Goal: Task Accomplishment & Management: Use online tool/utility

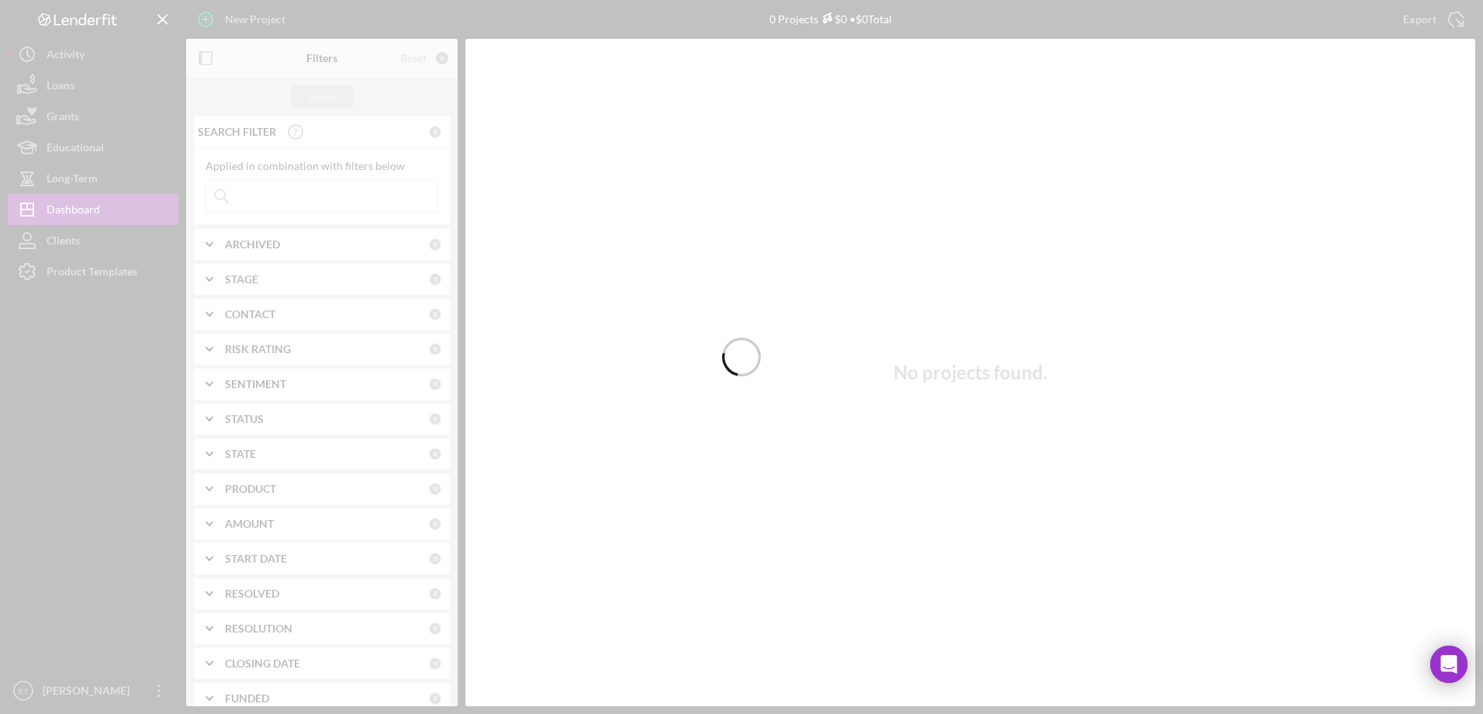
click at [369, 195] on div at bounding box center [741, 357] width 1483 height 714
click at [372, 206] on div at bounding box center [741, 357] width 1483 height 714
click at [373, 197] on div at bounding box center [741, 357] width 1483 height 714
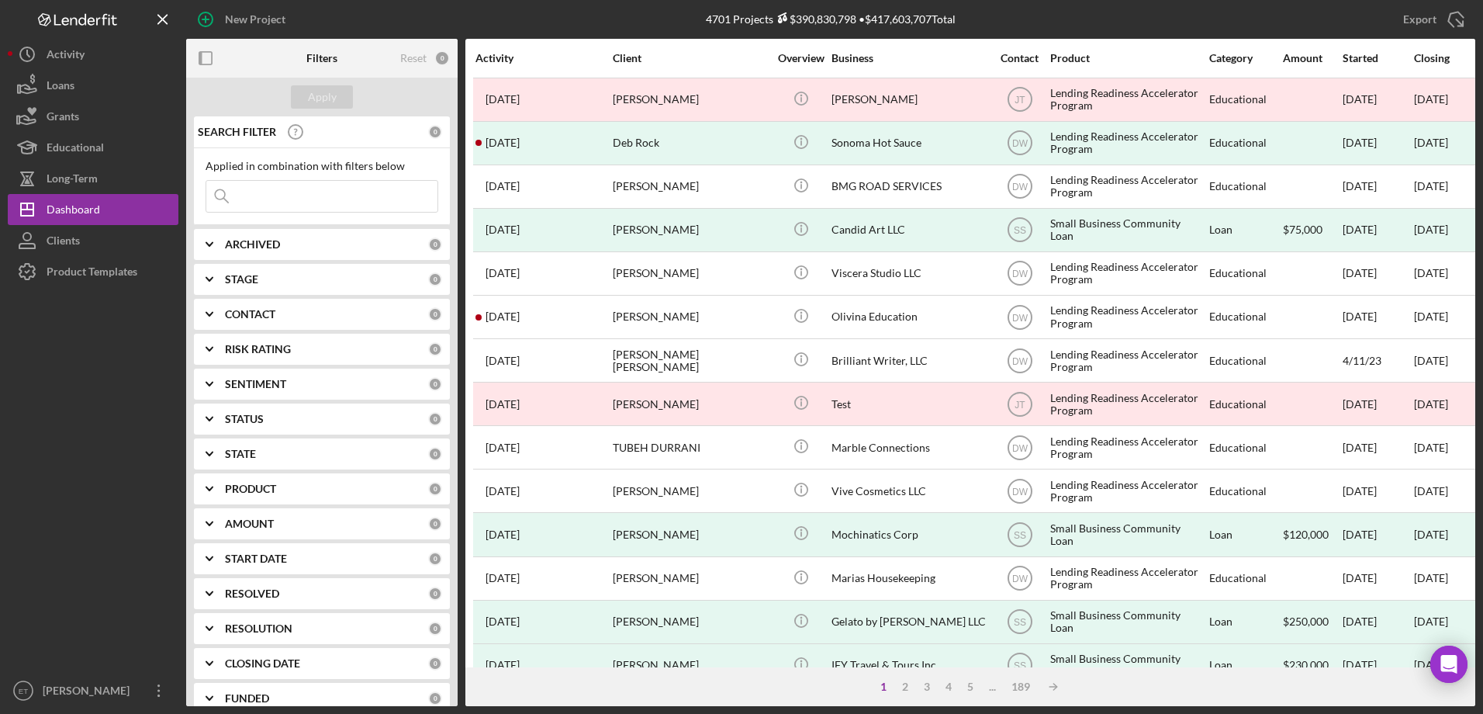
click at [371, 202] on input at bounding box center [321, 196] width 231 height 31
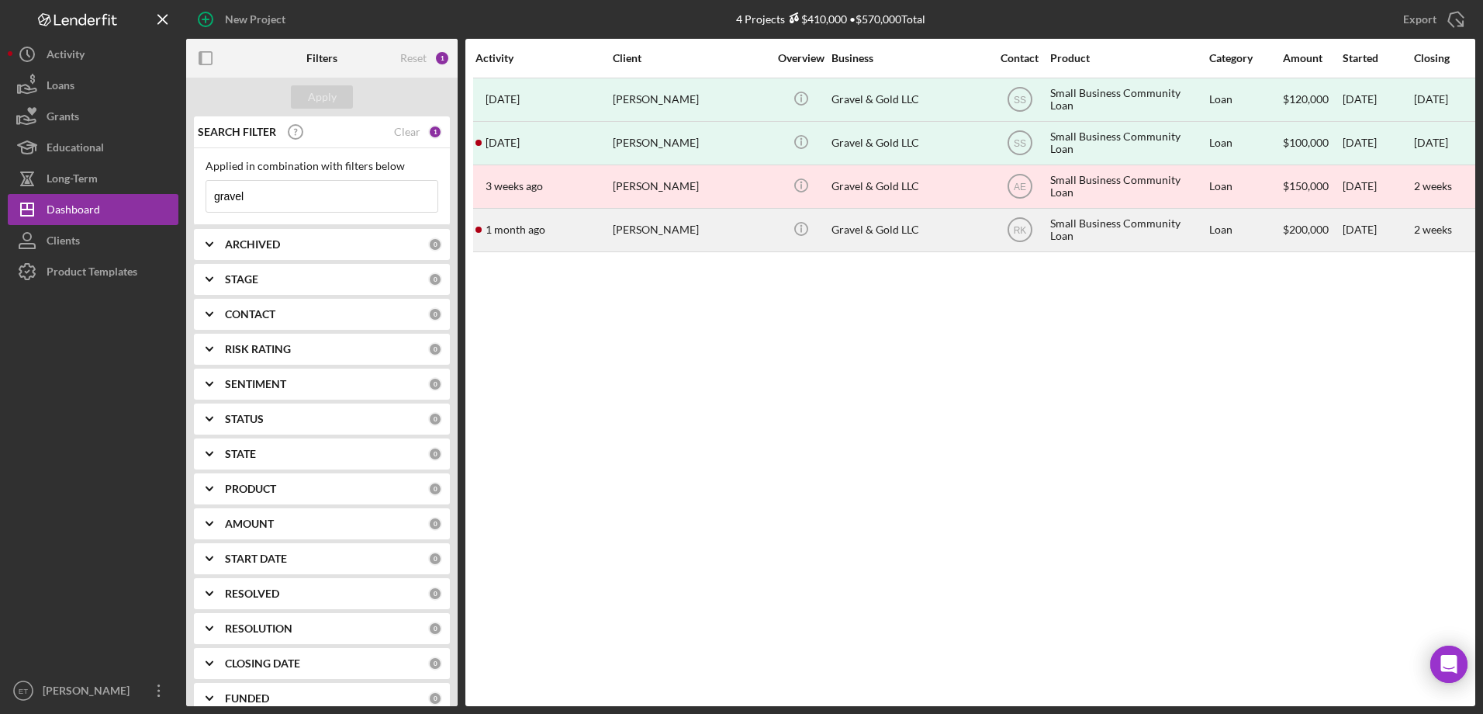
type input "gravel"
click at [634, 231] on div "[PERSON_NAME]" at bounding box center [690, 229] width 155 height 41
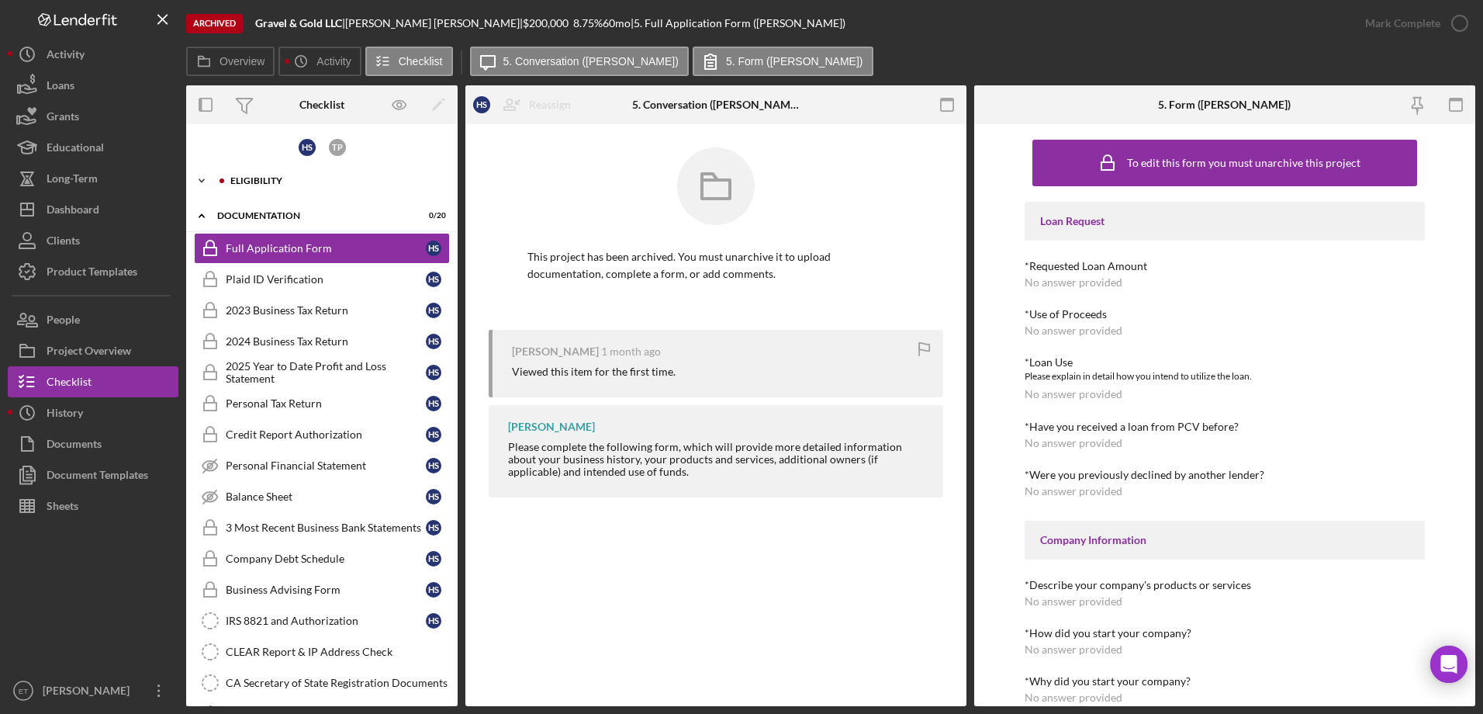
click at [257, 178] on div "Eligibility" at bounding box center [334, 180] width 208 height 9
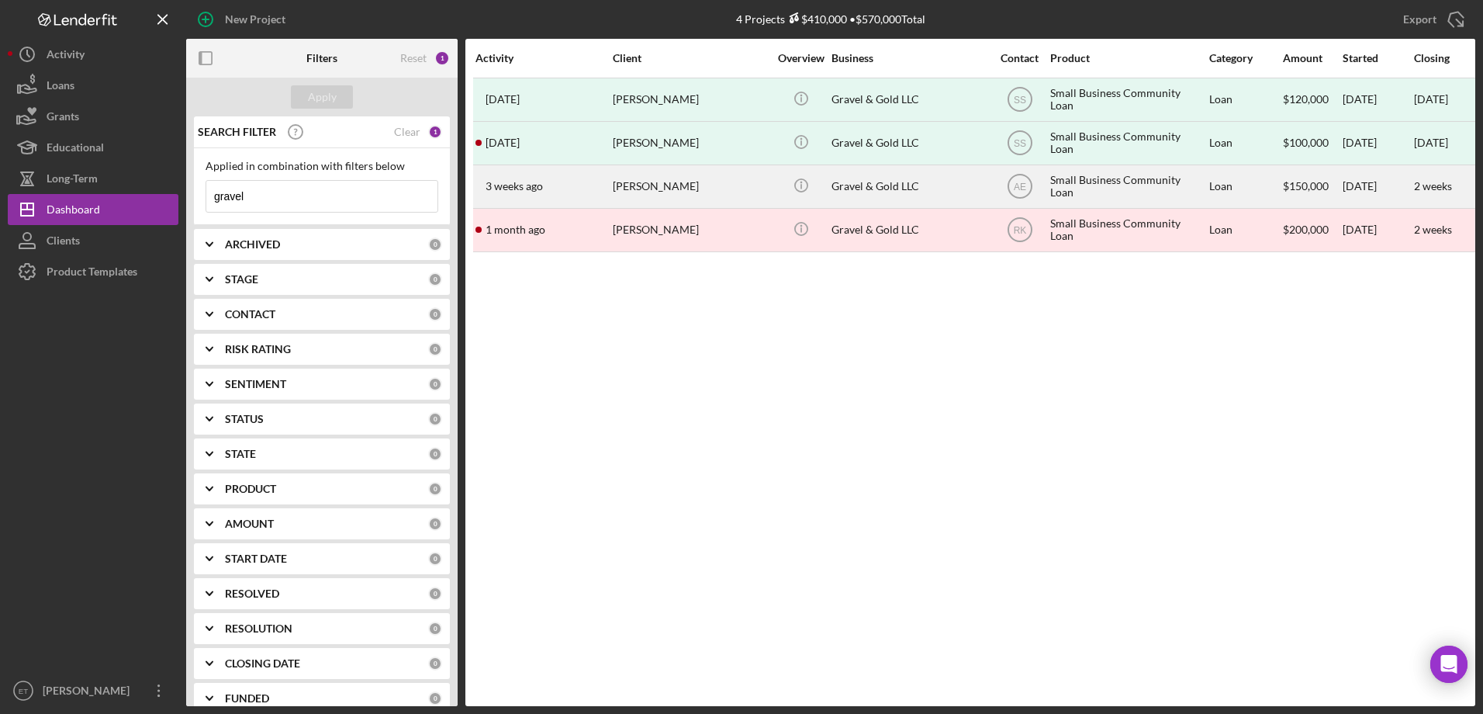
click at [652, 194] on div "[PERSON_NAME]" at bounding box center [690, 186] width 155 height 41
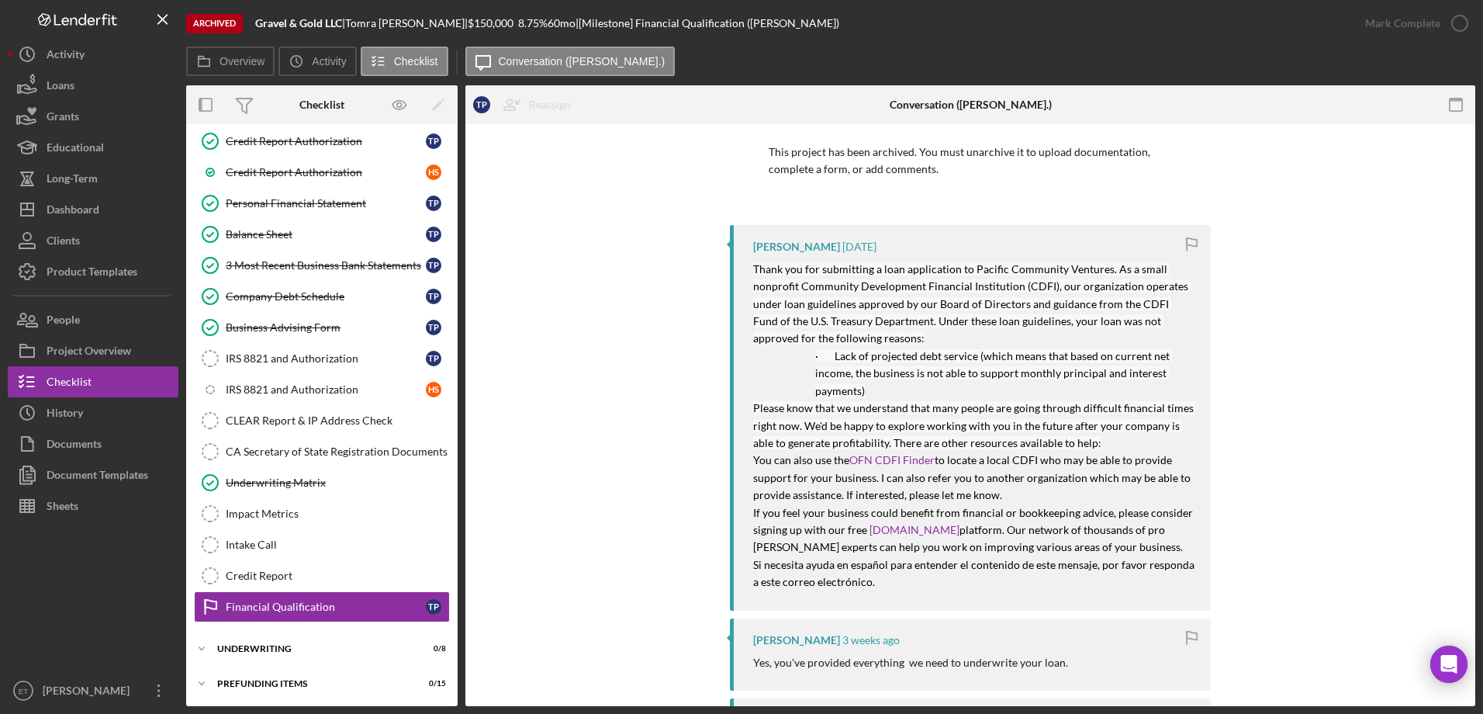
scroll to position [78, 0]
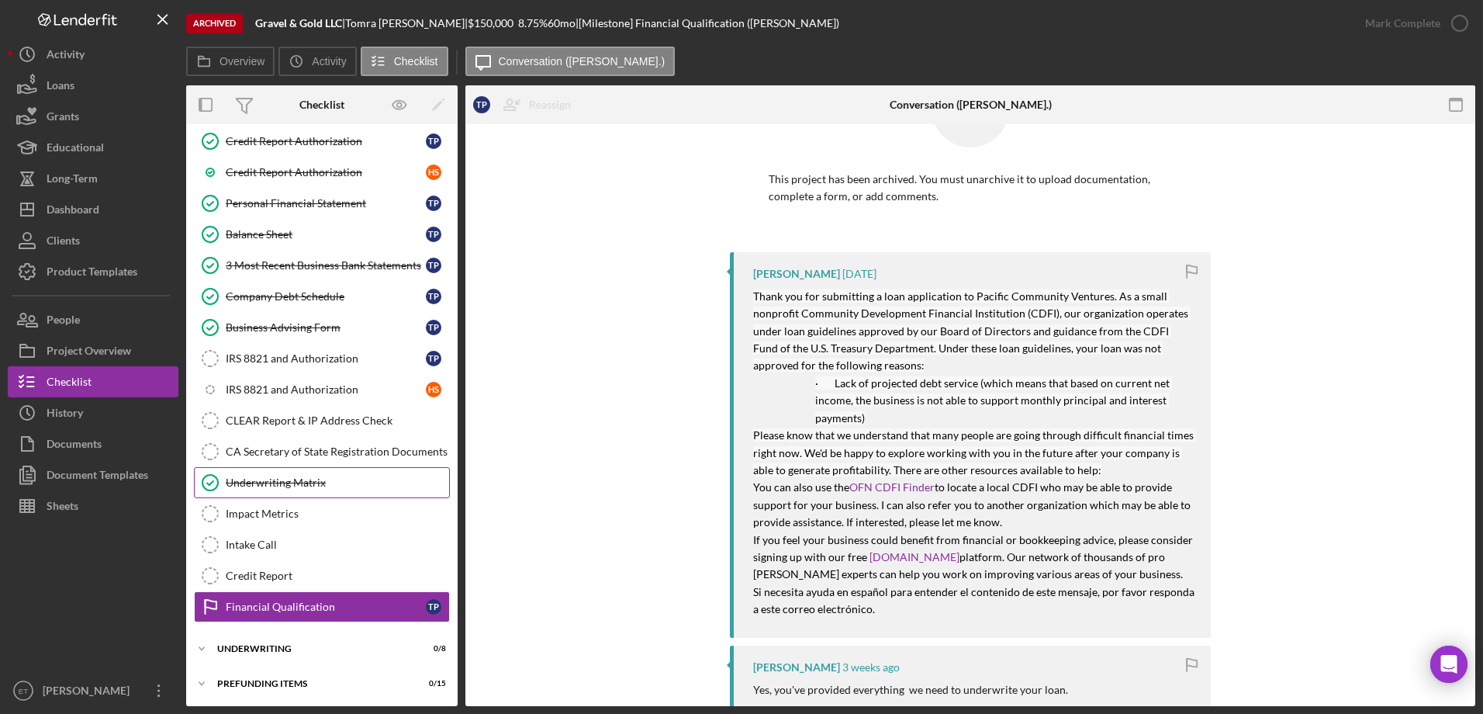
click at [264, 483] on div "Underwriting Matrix" at bounding box center [337, 482] width 223 height 12
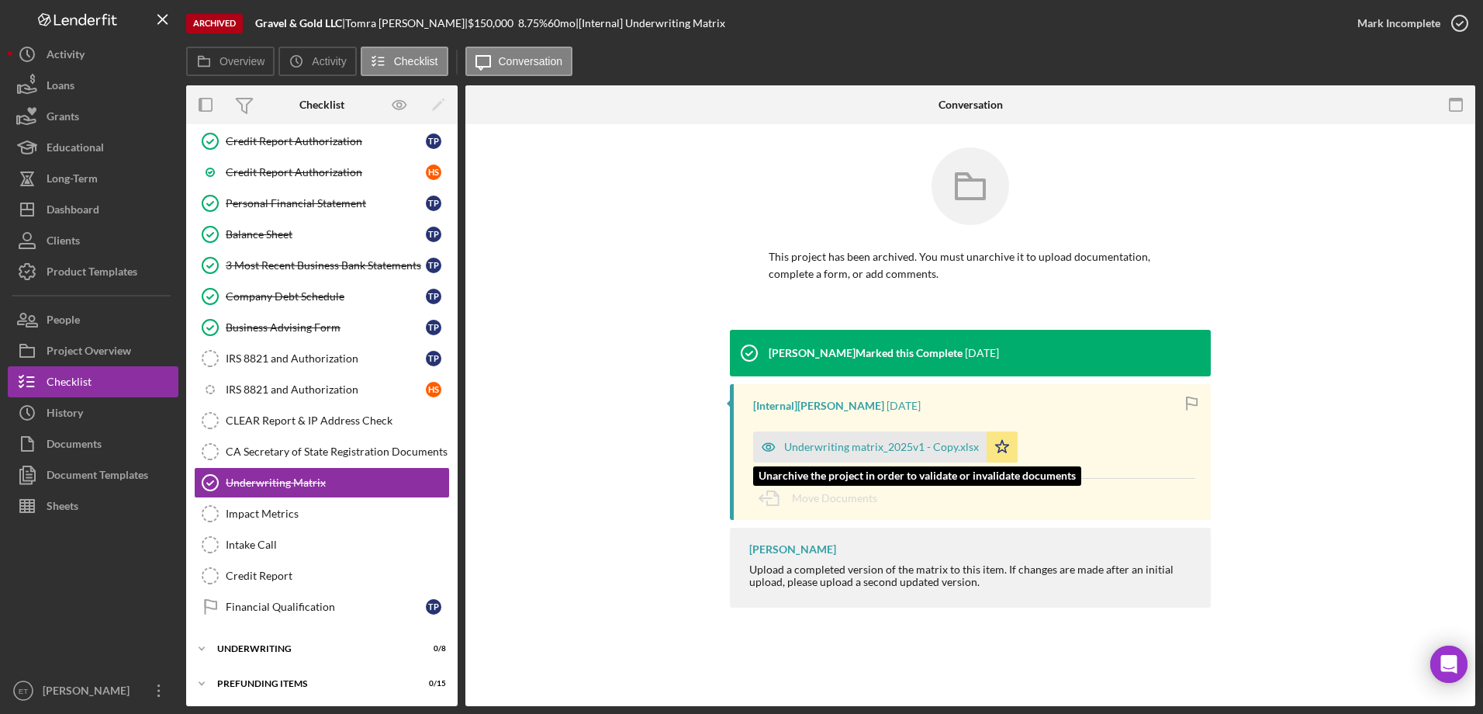
click at [801, 449] on div "Underwriting matrix_2025v1 - Copy.xlsx" at bounding box center [881, 447] width 195 height 12
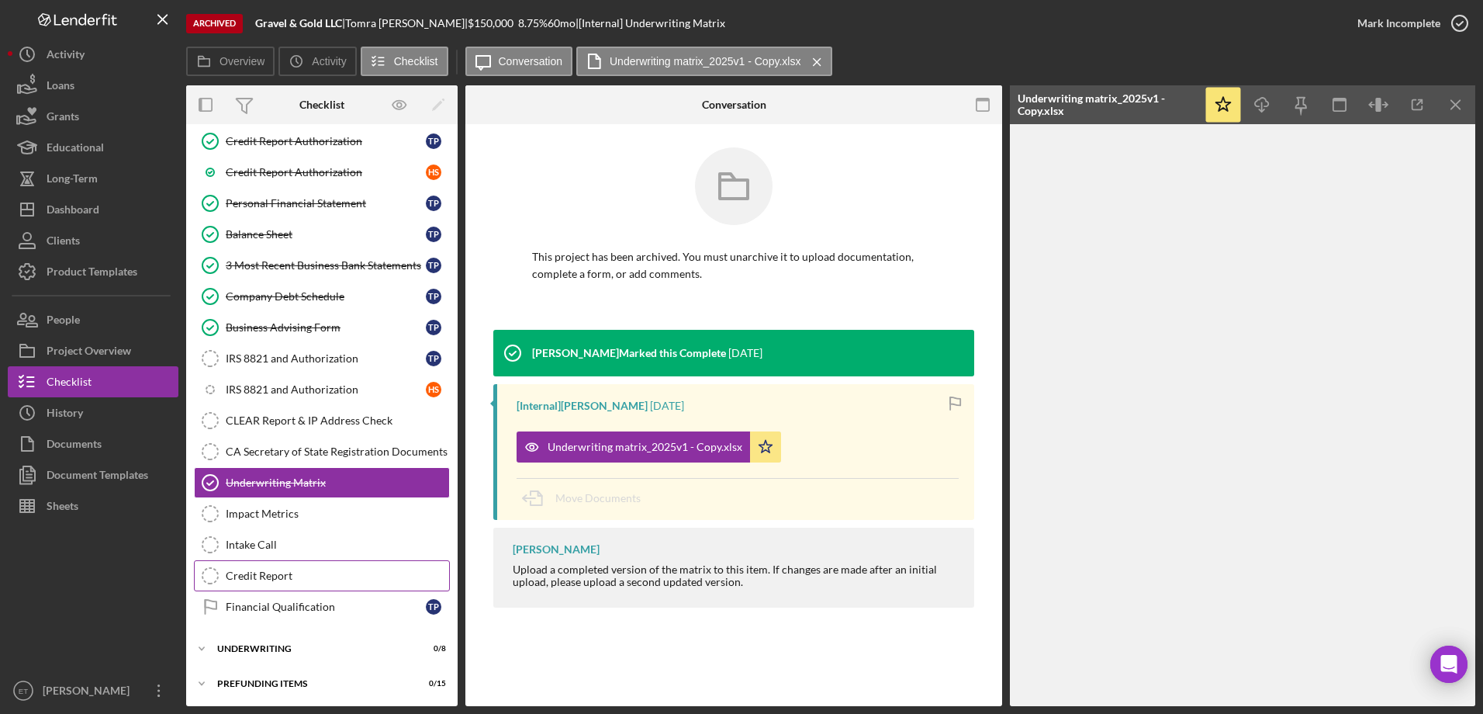
scroll to position [326, 0]
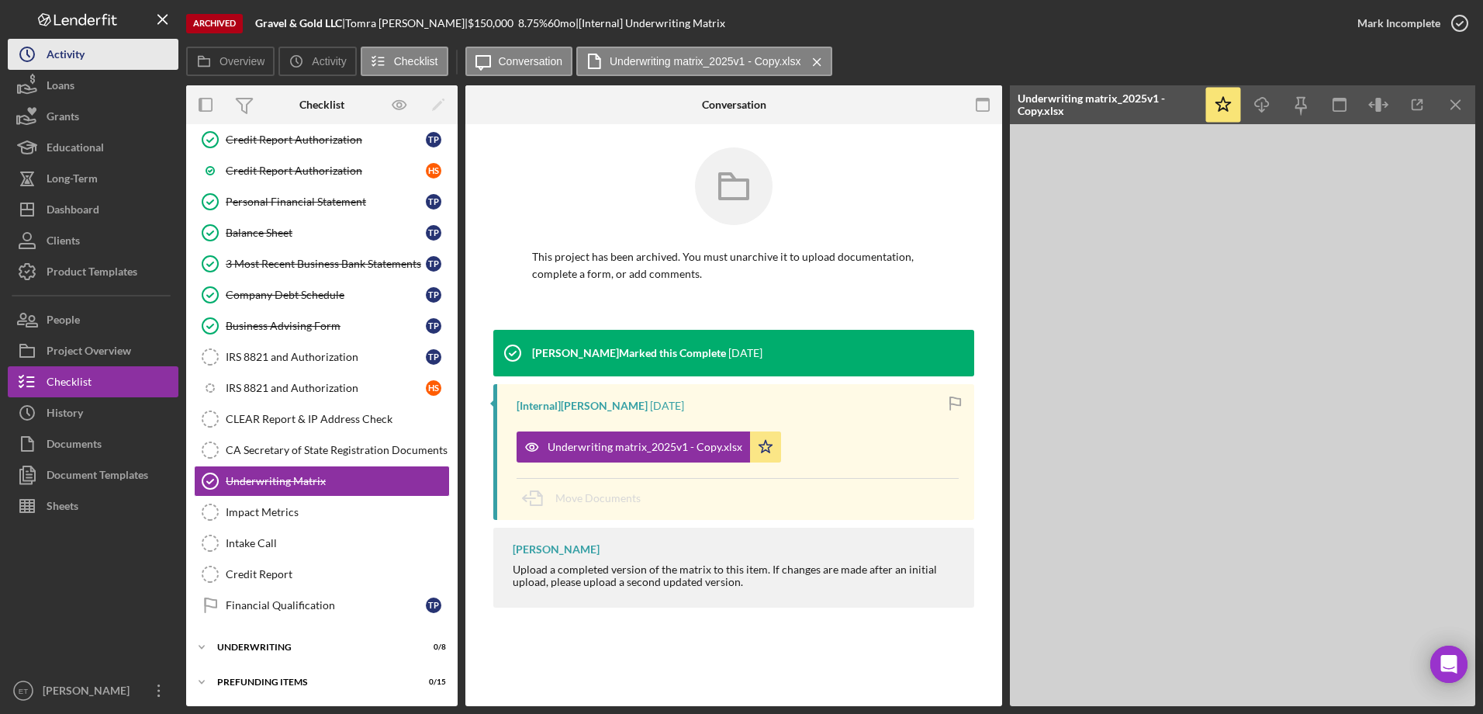
click at [113, 56] on button "Icon/History Activity" at bounding box center [93, 54] width 171 height 31
